Goal: Complete application form: Complete application form

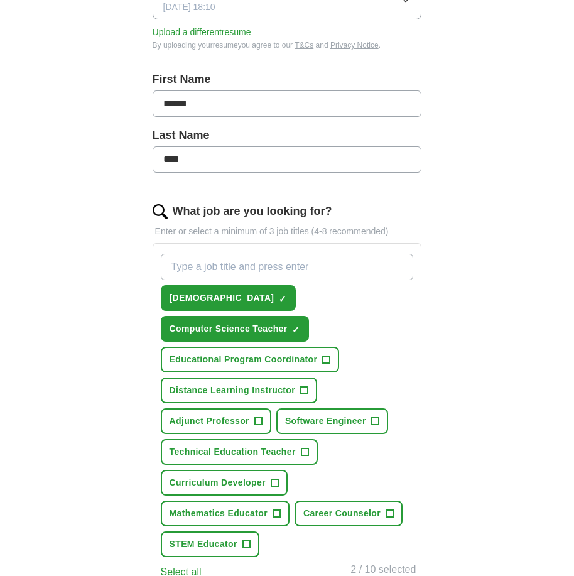
scroll to position [238, 0]
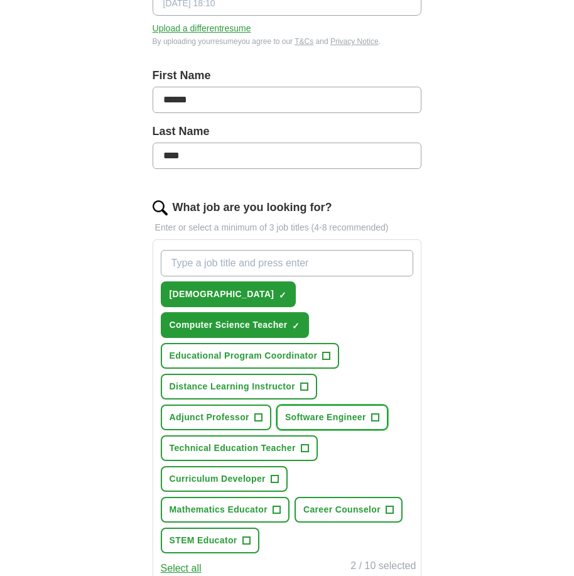
click at [309, 410] on span "Software Engineer" at bounding box center [325, 416] width 81 height 13
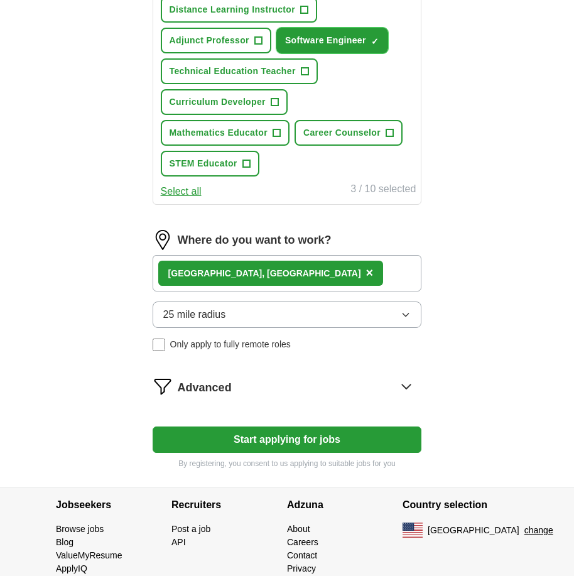
scroll to position [621, 0]
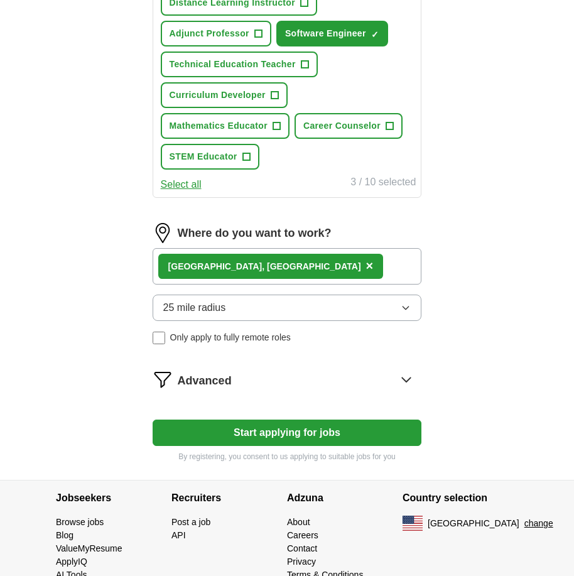
click at [277, 419] on button "Start applying for jobs" at bounding box center [287, 432] width 269 height 26
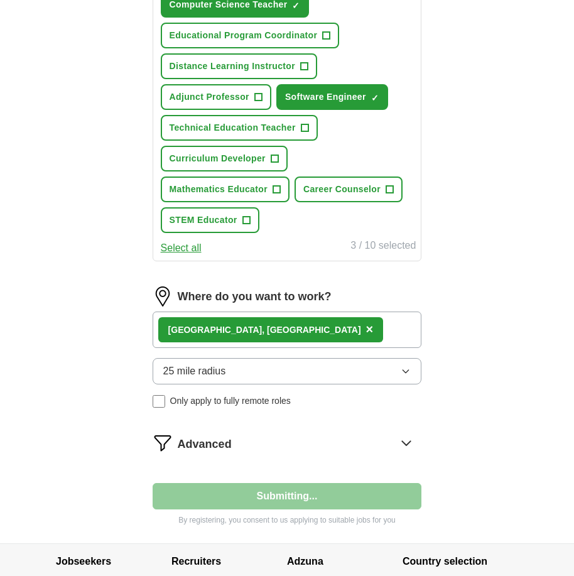
select select "**"
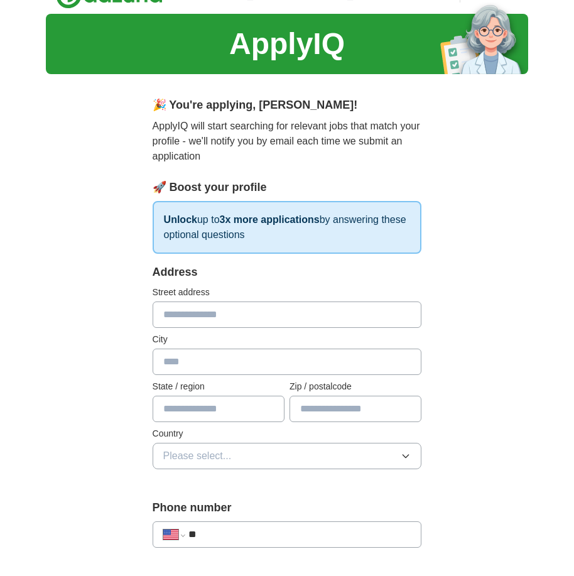
scroll to position [0, 0]
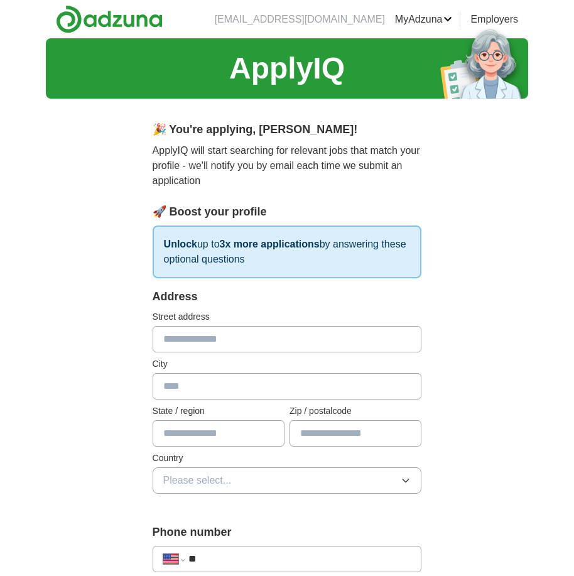
click at [284, 244] on strong "3x more applications" at bounding box center [270, 244] width 100 height 11
click at [252, 348] on input "text" at bounding box center [287, 339] width 269 height 26
type input "**********"
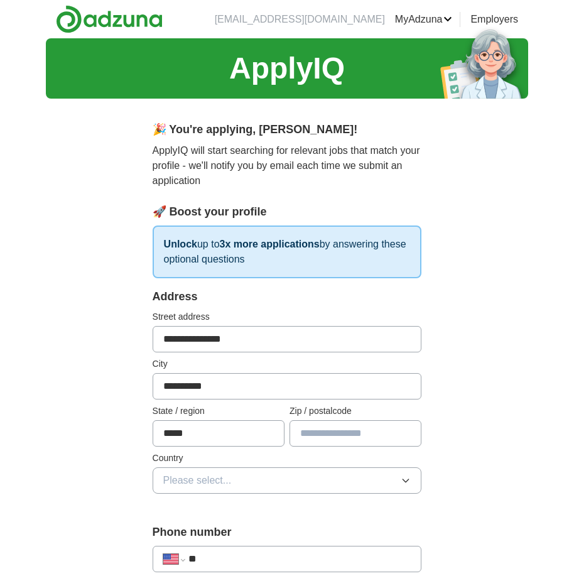
type input "*****"
click at [406, 480] on icon "button" at bounding box center [405, 480] width 10 height 10
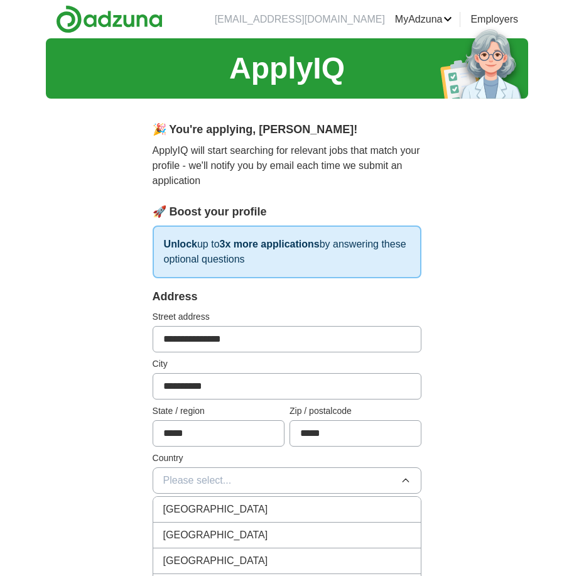
click at [385, 526] on li "[GEOGRAPHIC_DATA]" at bounding box center [287, 535] width 268 height 26
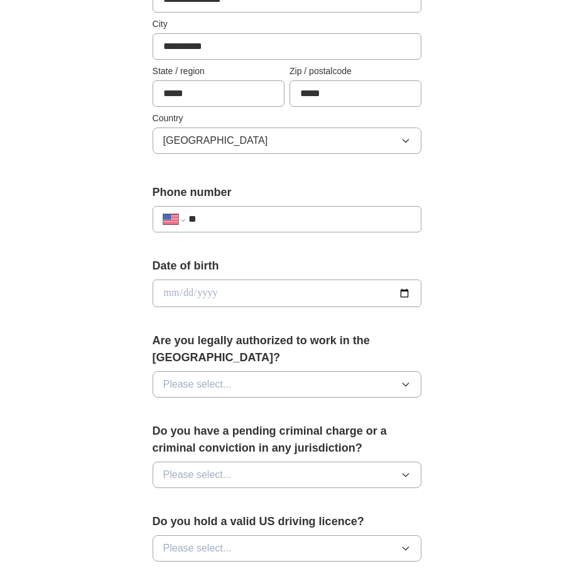
scroll to position [341, 0]
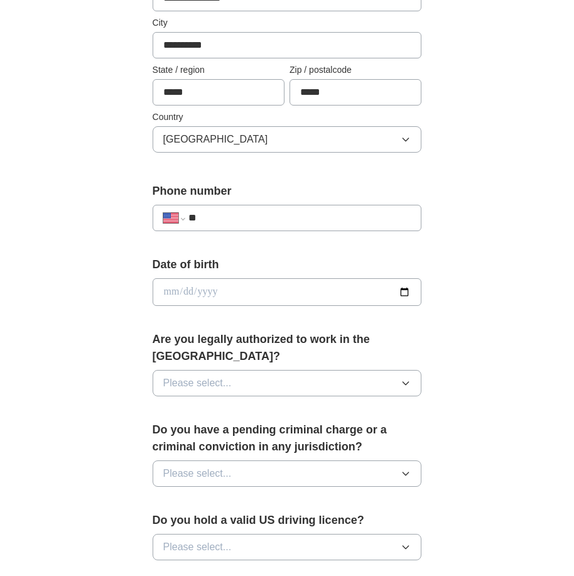
click at [221, 212] on input "**" at bounding box center [299, 217] width 223 height 15
type input "**********"
click at [206, 294] on input "date" at bounding box center [287, 292] width 269 height 28
click at [176, 295] on input "date" at bounding box center [287, 292] width 269 height 28
type input "**********"
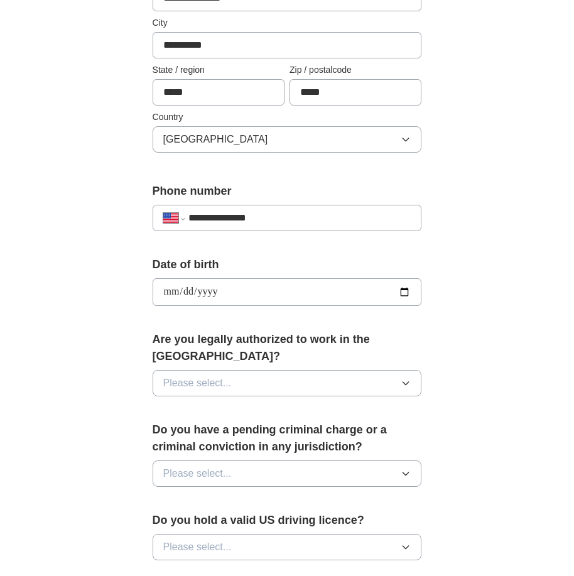
click at [410, 378] on icon "button" at bounding box center [405, 383] width 10 height 10
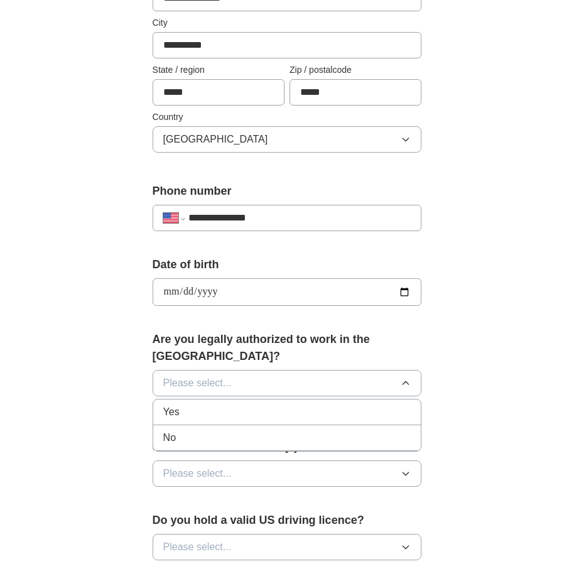
click at [379, 404] on div "Yes" at bounding box center [287, 411] width 248 height 15
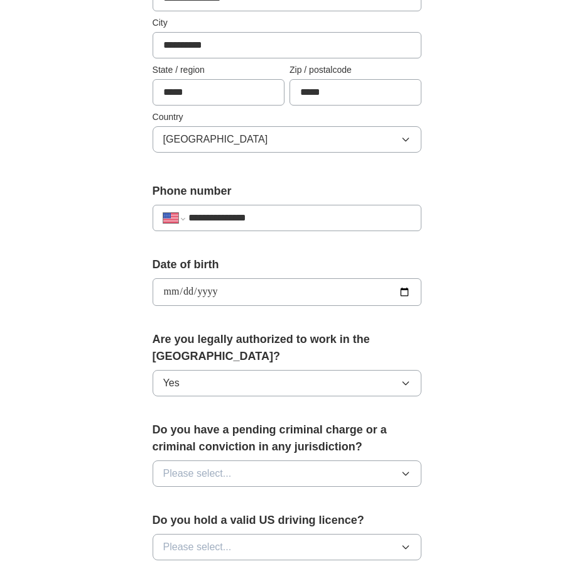
click at [407, 463] on button "Please select..." at bounding box center [287, 473] width 269 height 26
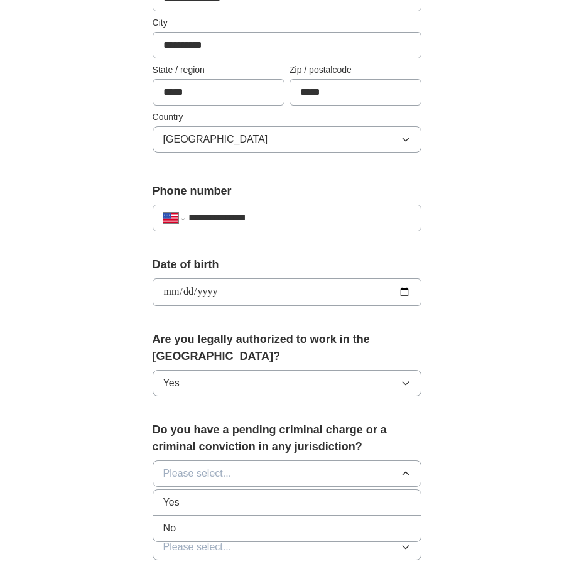
click at [390, 495] on div "Yes" at bounding box center [287, 502] width 248 height 15
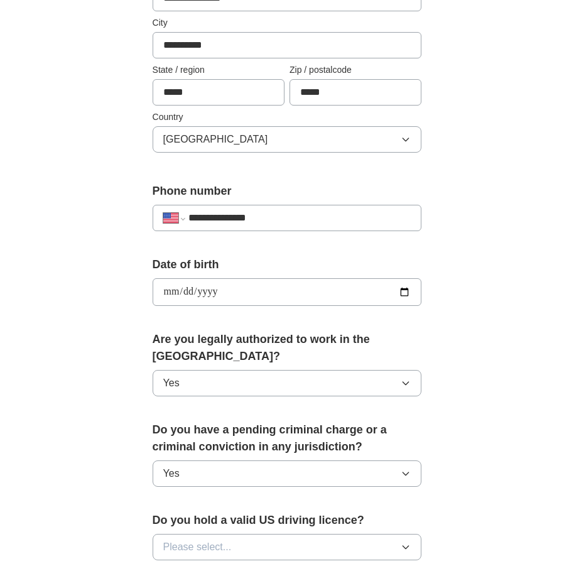
click at [415, 533] on button "Please select..." at bounding box center [287, 546] width 269 height 26
click at [402, 568] on div "Yes" at bounding box center [287, 575] width 248 height 15
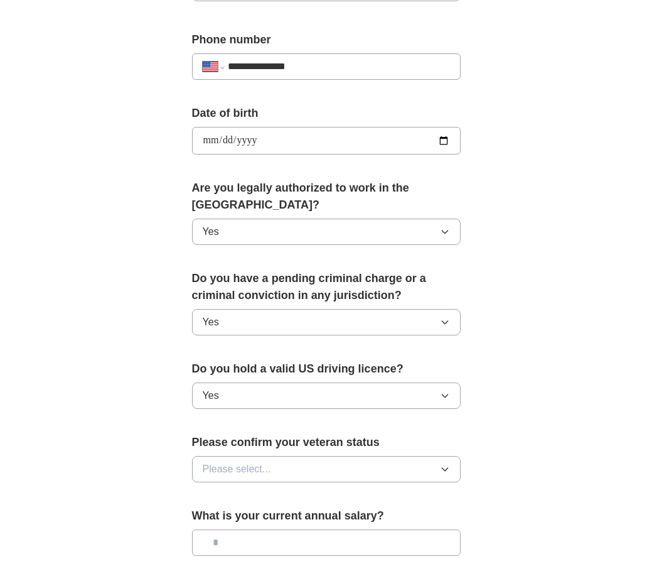
scroll to position [488, 0]
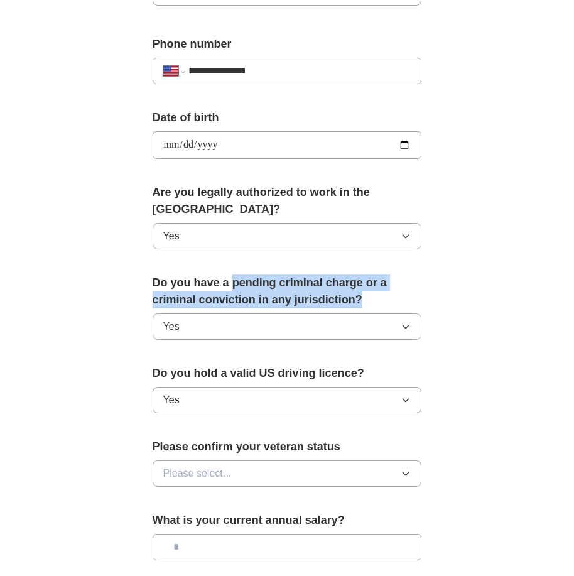
drag, startPoint x: 233, startPoint y: 262, endPoint x: 363, endPoint y: 279, distance: 131.6
click at [363, 279] on label "Do you have a pending criminal charge or a criminal conviction in any jurisdict…" at bounding box center [287, 291] width 269 height 34
copy label "pending criminal charge or a criminal conviction in any jurisdiction?"
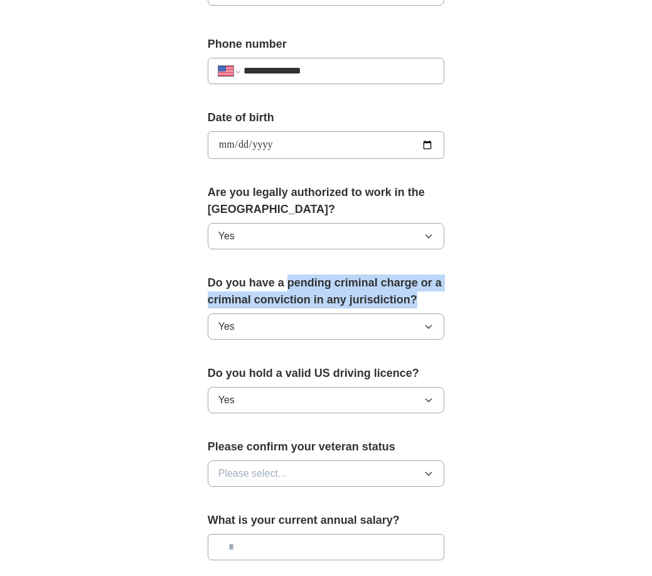
click at [431, 474] on icon "button" at bounding box center [429, 473] width 10 height 10
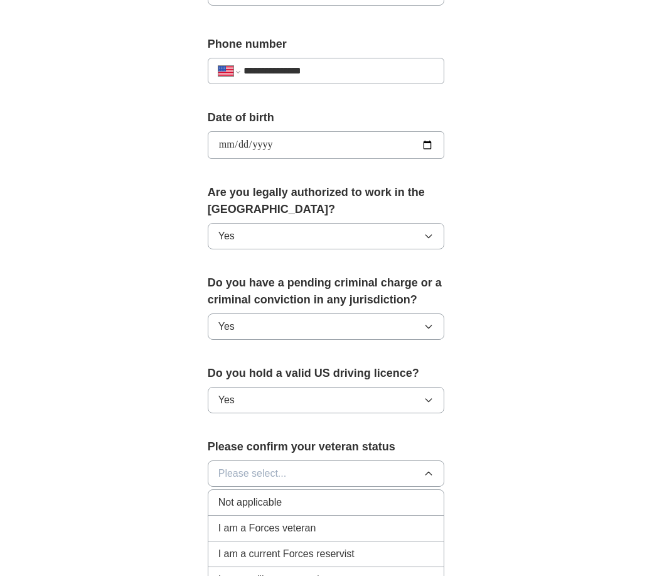
click at [423, 499] on div "Not applicable" at bounding box center [326, 502] width 216 height 15
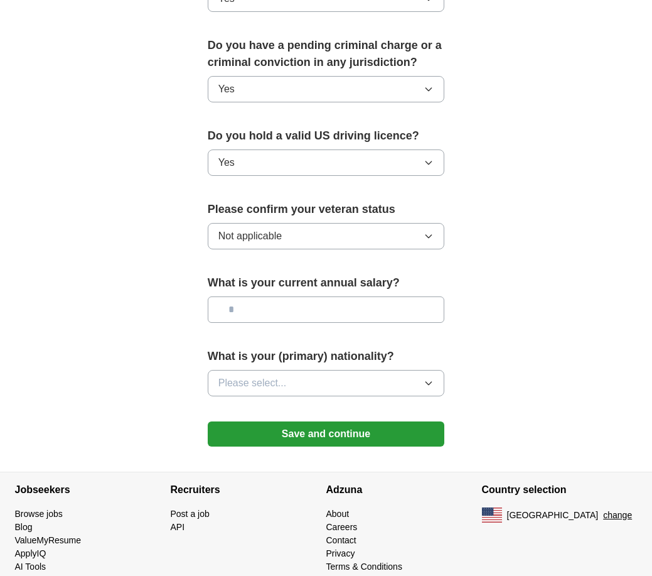
scroll to position [726, 0]
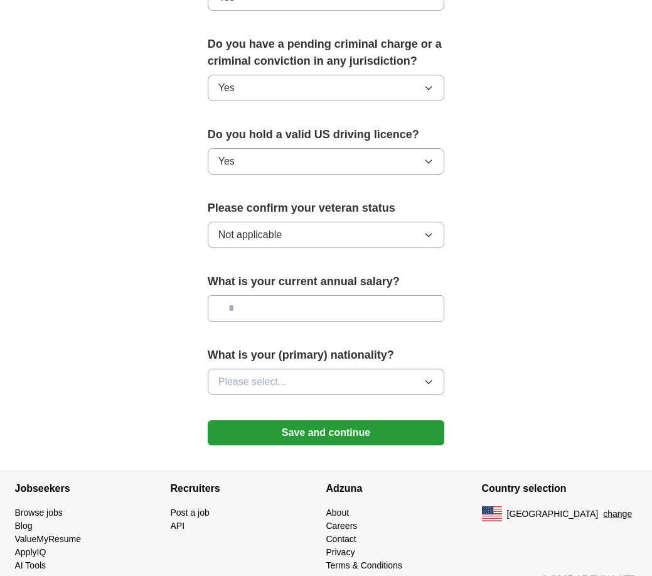
click at [425, 230] on icon "button" at bounding box center [429, 235] width 10 height 10
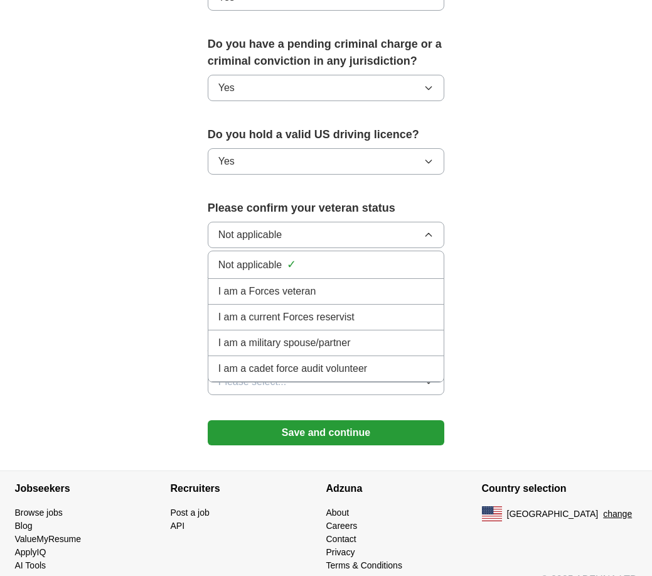
click at [402, 341] on div "I am a military spouse/partner" at bounding box center [326, 342] width 216 height 15
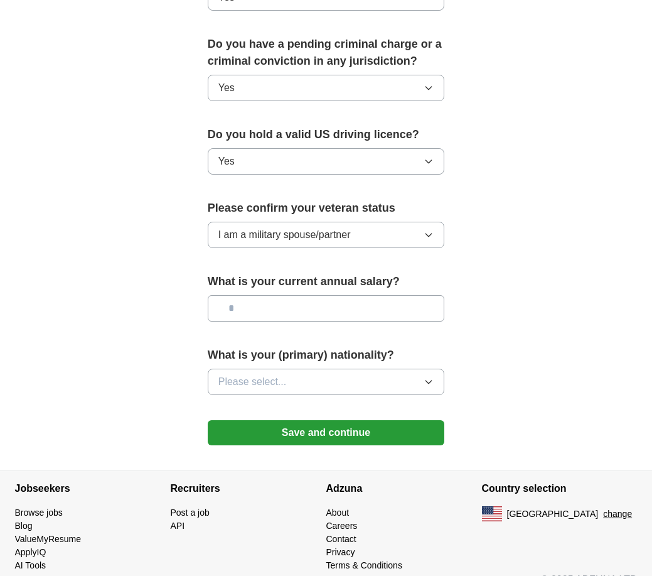
click at [433, 311] on input "text" at bounding box center [326, 308] width 237 height 26
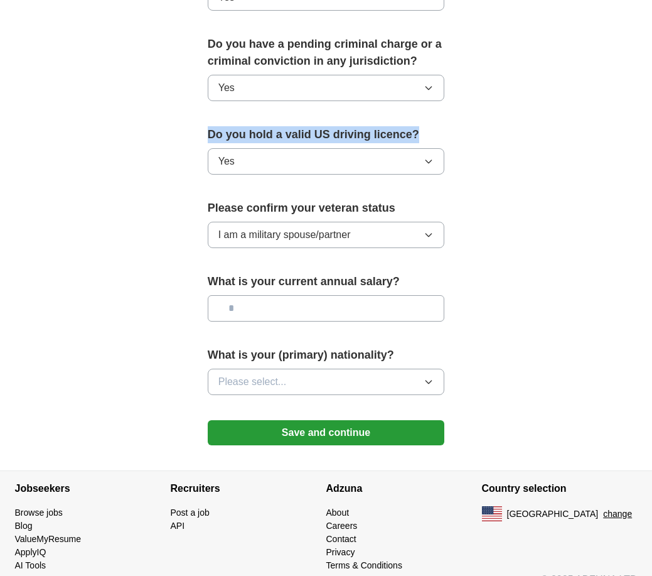
drag, startPoint x: 207, startPoint y: 136, endPoint x: 426, endPoint y: 138, distance: 219.1
click at [426, 138] on label "Do you hold a valid US driving licence?" at bounding box center [326, 134] width 237 height 17
copy label "Do you hold a valid US driving licence?"
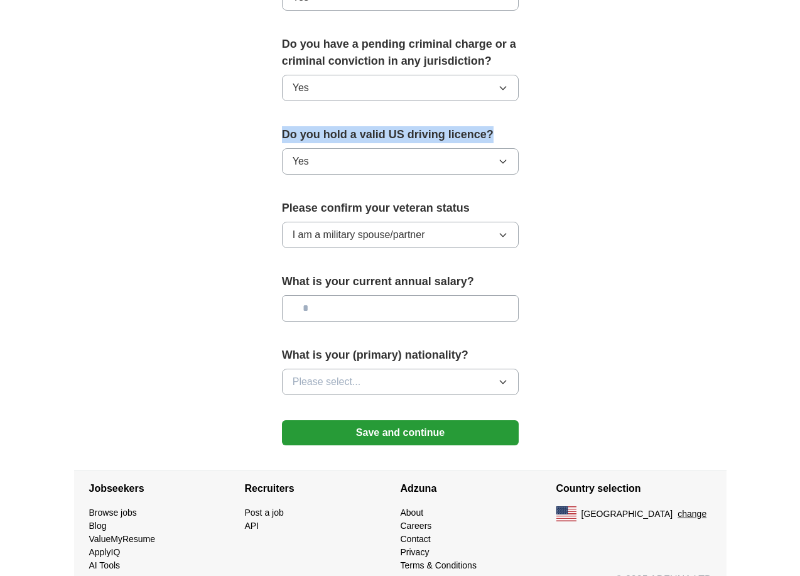
scroll to position [716, 0]
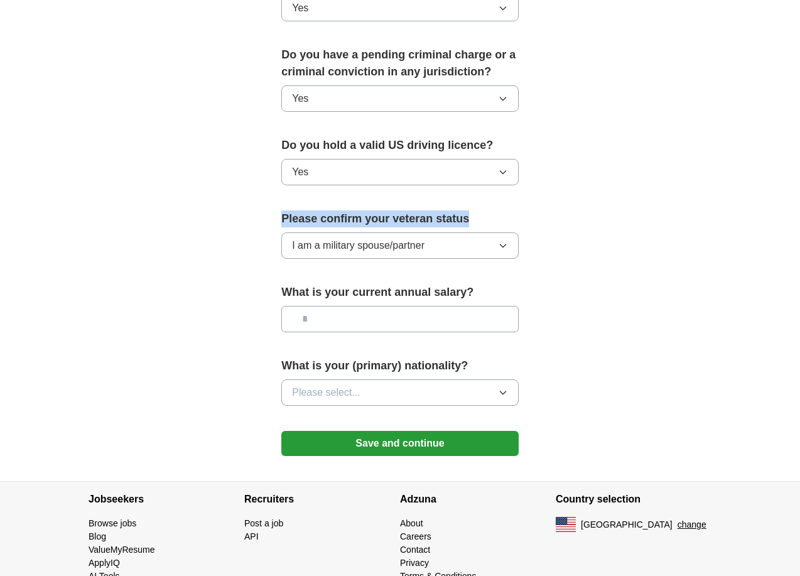
drag, startPoint x: 252, startPoint y: 184, endPoint x: 442, endPoint y: 190, distance: 190.3
click at [442, 210] on label "Please confirm your veteran status" at bounding box center [399, 218] width 237 height 17
copy label "Please confirm your veteran status"
click at [508, 240] on icon "button" at bounding box center [503, 245] width 10 height 10
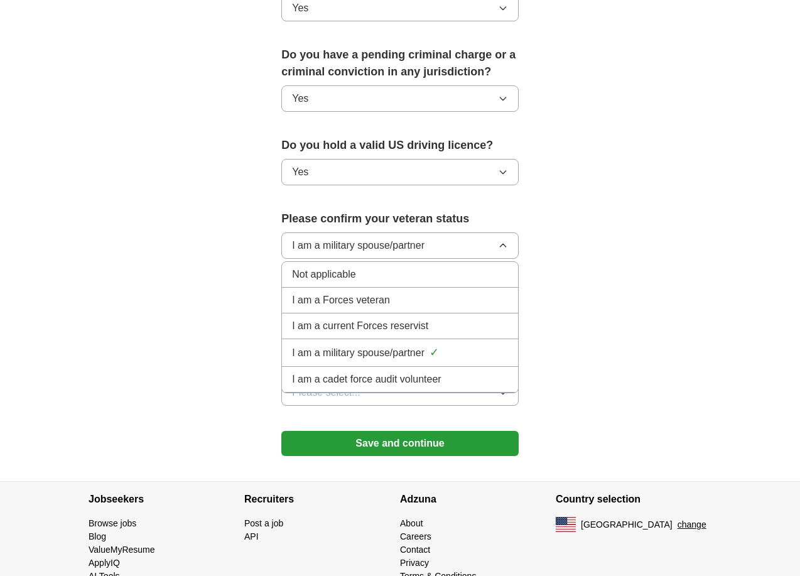
click at [498, 267] on div "Not applicable" at bounding box center [400, 274] width 216 height 15
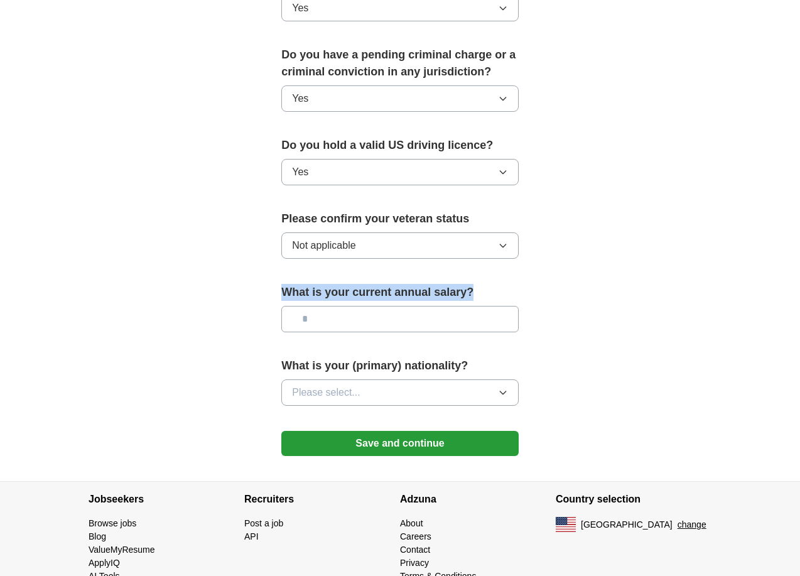
drag, startPoint x: 252, startPoint y: 258, endPoint x: 442, endPoint y: 264, distance: 190.3
click at [449, 284] on label "What is your current annual salary?" at bounding box center [399, 292] width 237 height 17
copy label "What is your current annual salary?"
click at [384, 306] on input "text" at bounding box center [399, 319] width 237 height 26
type input "**"
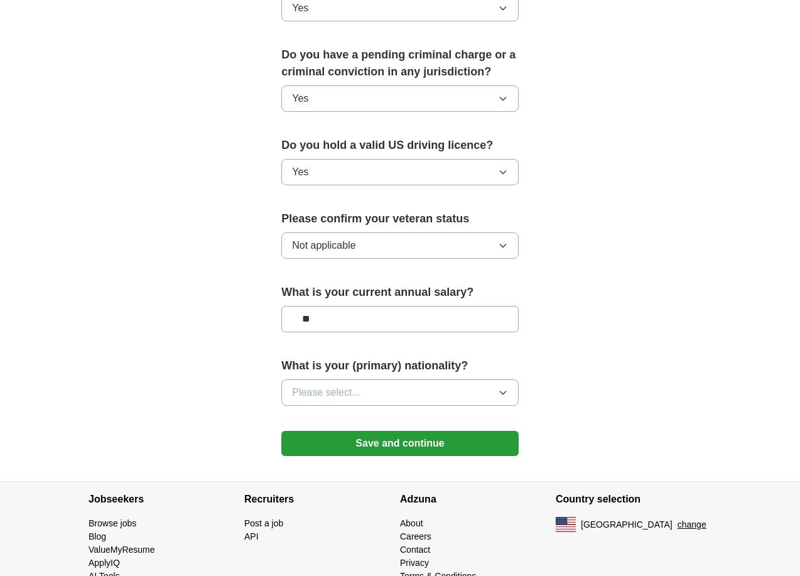
drag, startPoint x: 253, startPoint y: 330, endPoint x: 442, endPoint y: 330, distance: 188.9
click at [442, 357] on label "What is your (primary) nationality?" at bounding box center [399, 365] width 237 height 17
copy label "What is your (primary) nationality?"
click at [457, 379] on button "Please select..." at bounding box center [399, 392] width 237 height 26
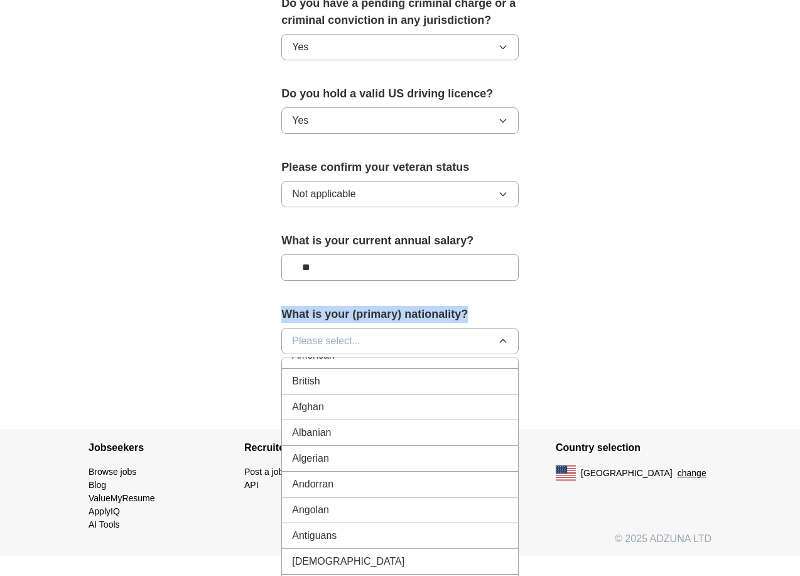
scroll to position [0, 0]
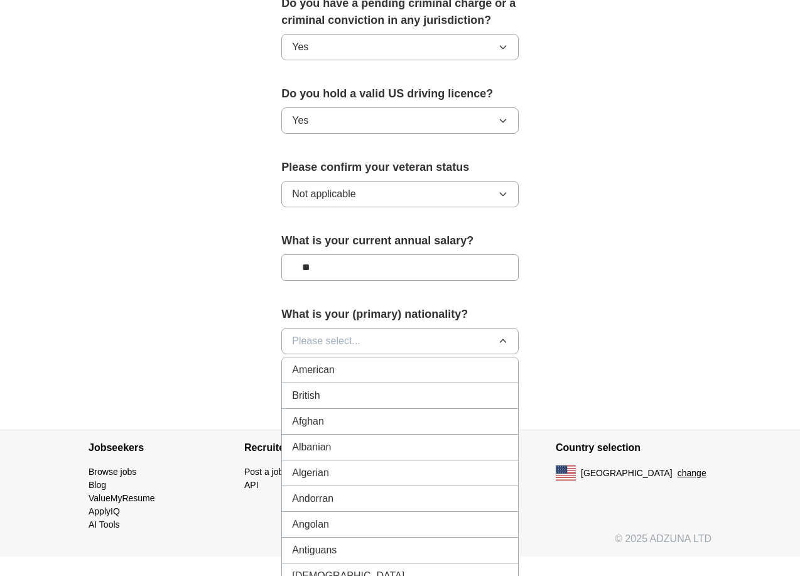
click at [461, 362] on div "American" at bounding box center [400, 369] width 216 height 15
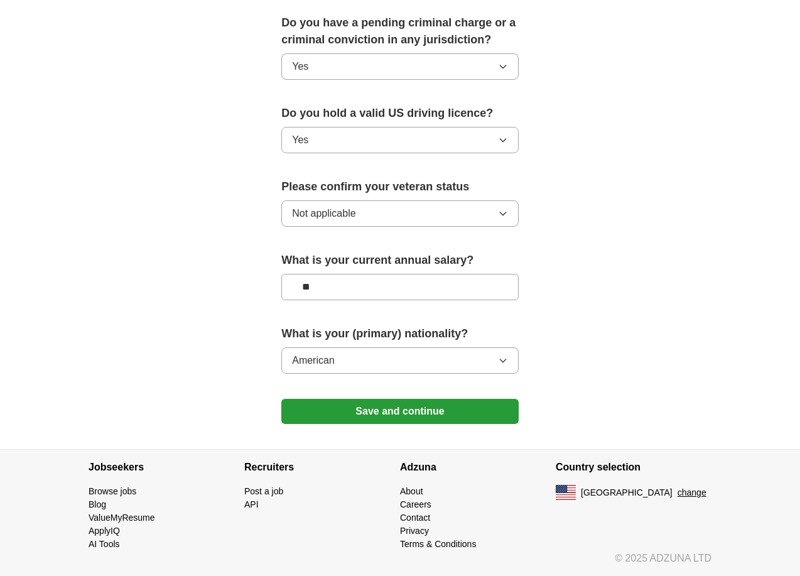
scroll to position [716, 0]
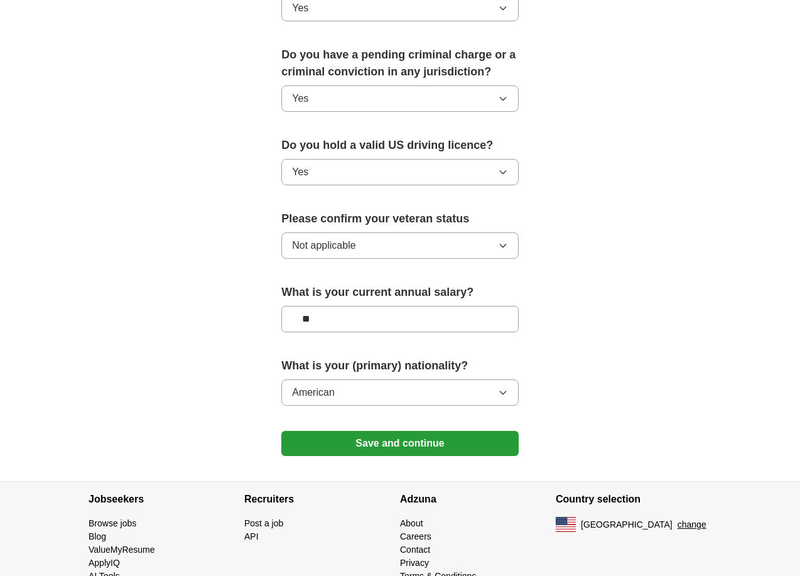
click at [427, 431] on button "Save and continue" at bounding box center [399, 443] width 237 height 25
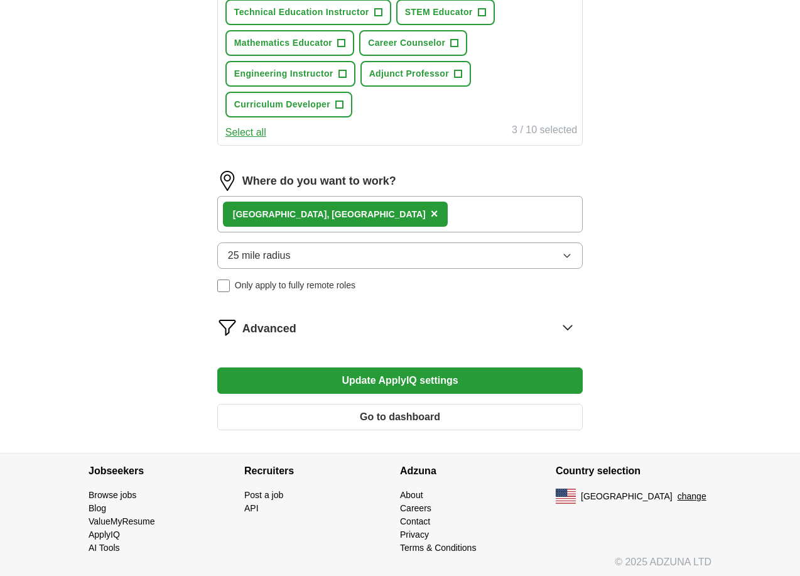
scroll to position [570, 0]
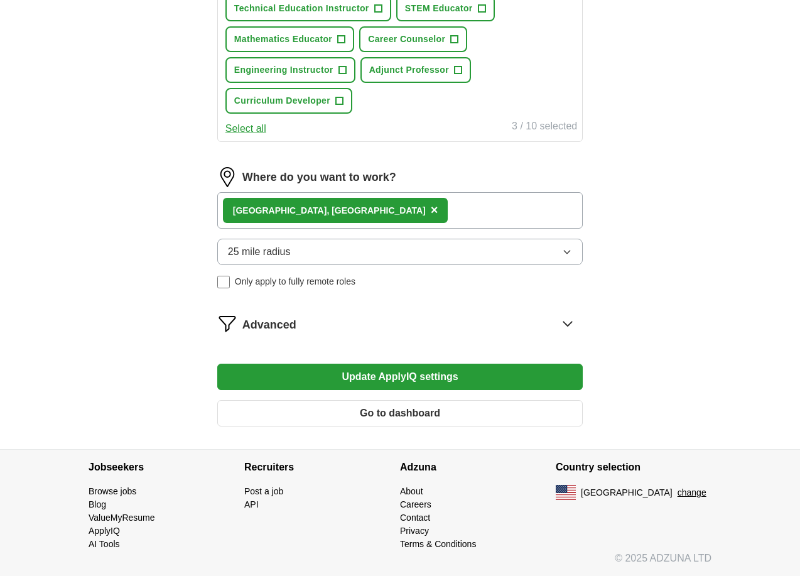
click at [505, 377] on button "Update ApplyIQ settings" at bounding box center [399, 376] width 365 height 26
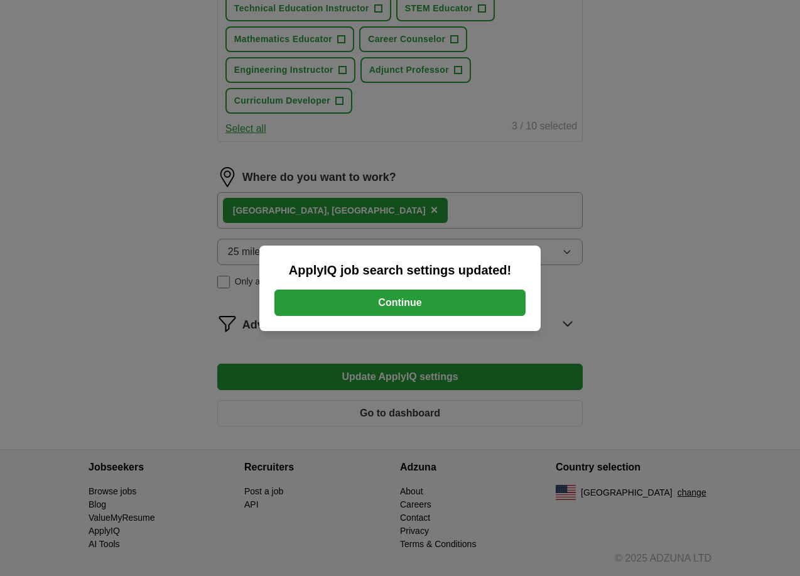
click at [493, 300] on button "Continue" at bounding box center [399, 302] width 251 height 26
